Goal: Task Accomplishment & Management: Manage account settings

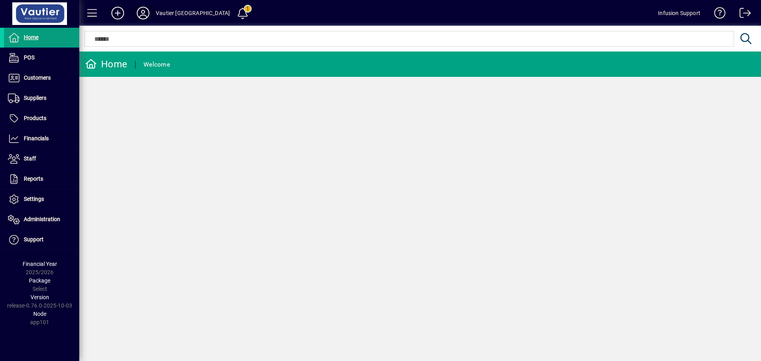
click at [147, 14] on icon at bounding box center [143, 13] width 16 height 13
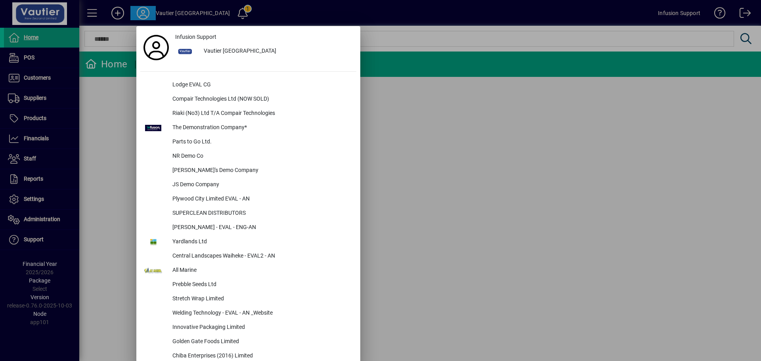
scroll to position [344, 0]
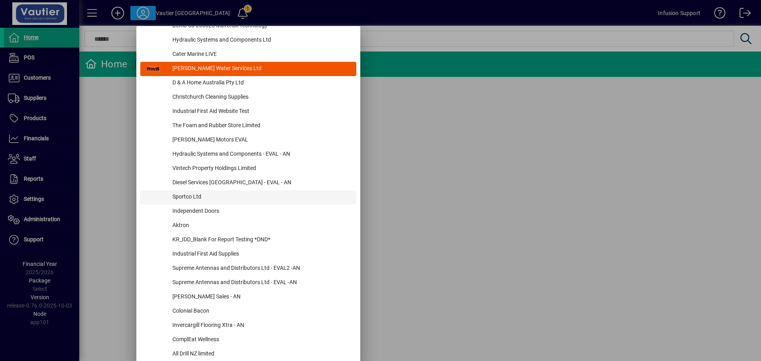
click at [187, 198] on div "Sportco Ltd" at bounding box center [261, 197] width 190 height 14
